Goal: Transaction & Acquisition: Purchase product/service

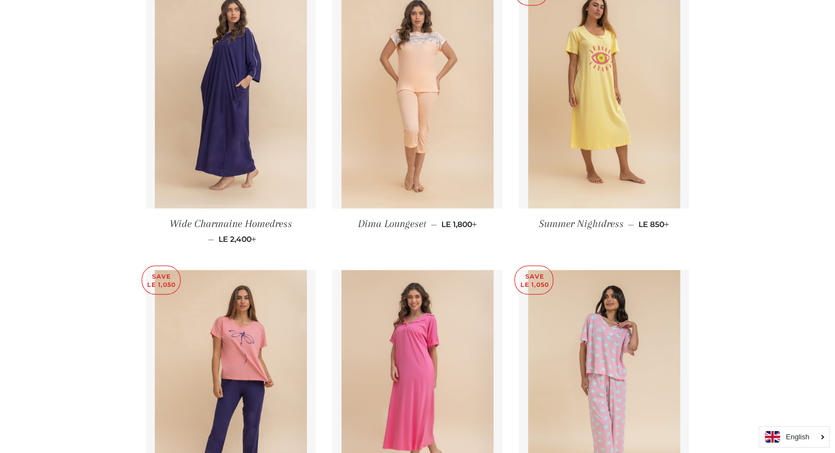
scroll to position [1207, 0]
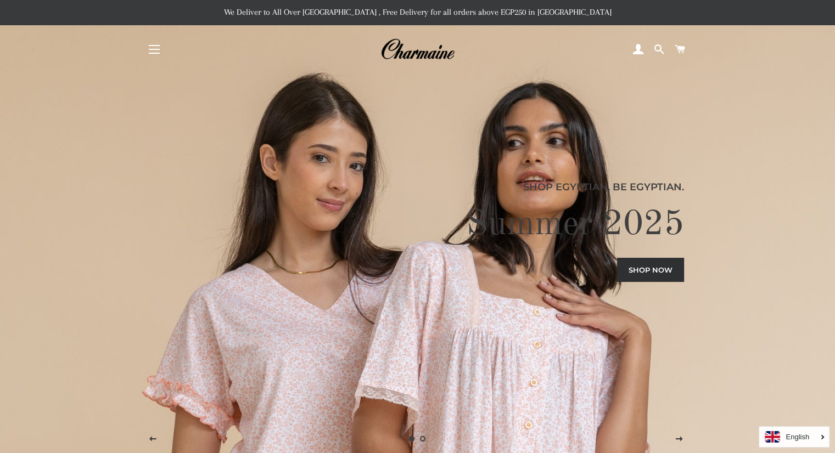
click at [358, 184] on p "Shop Egyptian, Be Egyptian." at bounding box center [417, 186] width 533 height 15
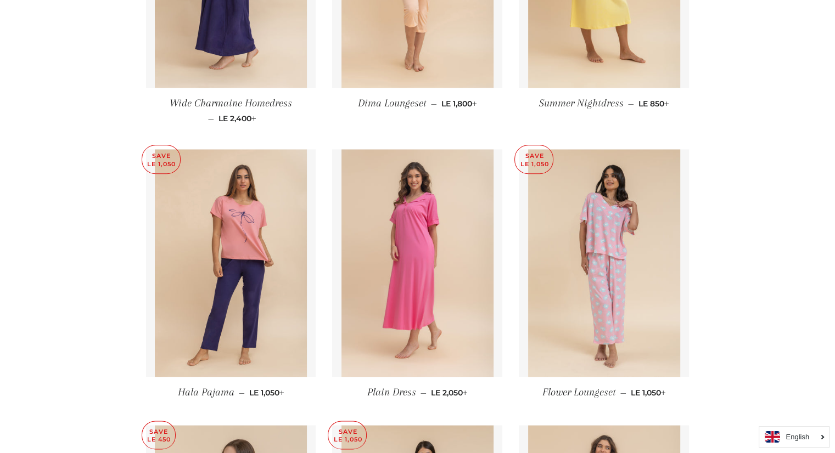
scroll to position [1295, 0]
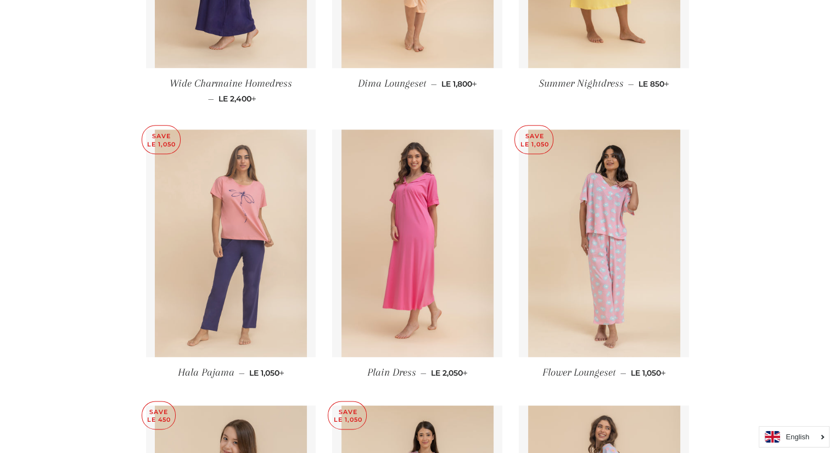
click at [235, 242] on img at bounding box center [231, 243] width 152 height 228
